Goal: Answer question/provide support: Share knowledge or assist other users

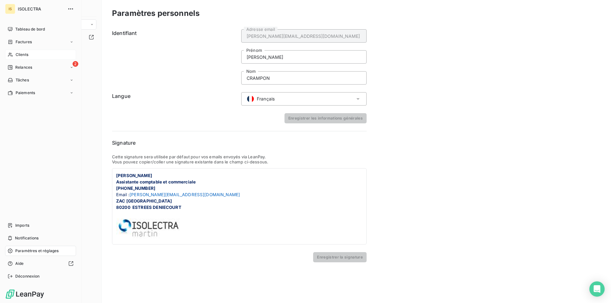
click at [23, 52] on span "Clients" at bounding box center [22, 55] width 13 height 6
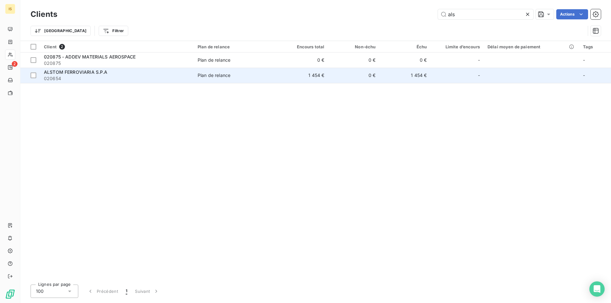
type input "als"
click at [332, 72] on td "0 €" at bounding box center [353, 75] width 51 height 15
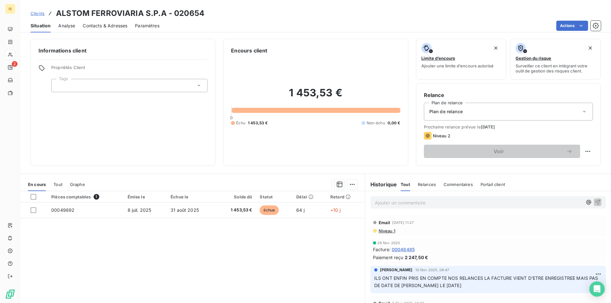
click at [418, 199] on p "Ajouter un commentaire ﻿" at bounding box center [478, 203] width 207 height 8
click at [594, 200] on icon "button" at bounding box center [597, 202] width 6 height 6
